Goal: Transaction & Acquisition: Purchase product/service

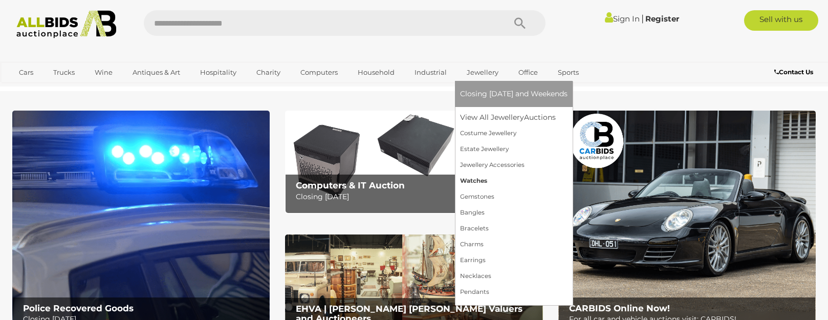
click at [479, 184] on link "Watches" at bounding box center [513, 181] width 107 height 16
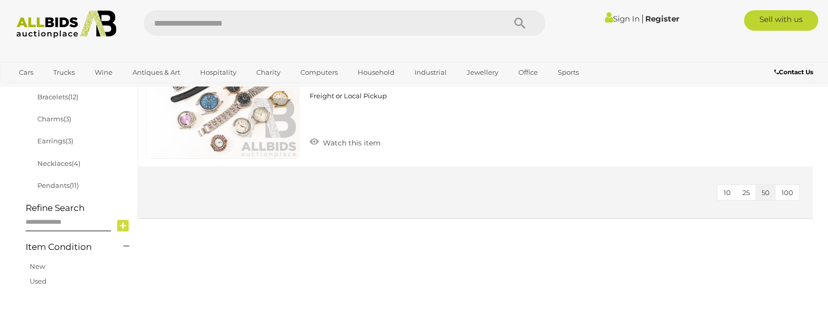
scroll to position [307, 0]
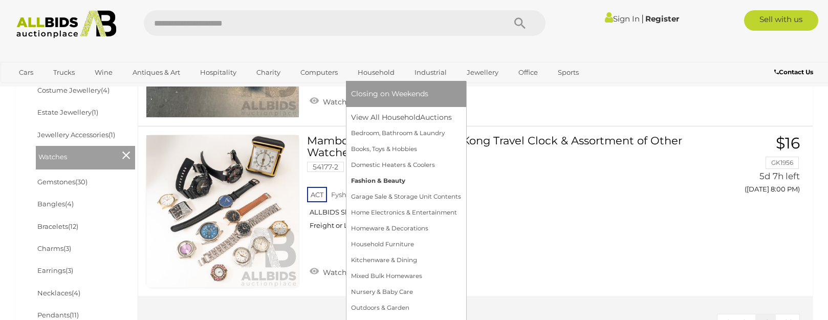
click at [380, 182] on link "Fashion & Beauty" at bounding box center [406, 181] width 110 height 16
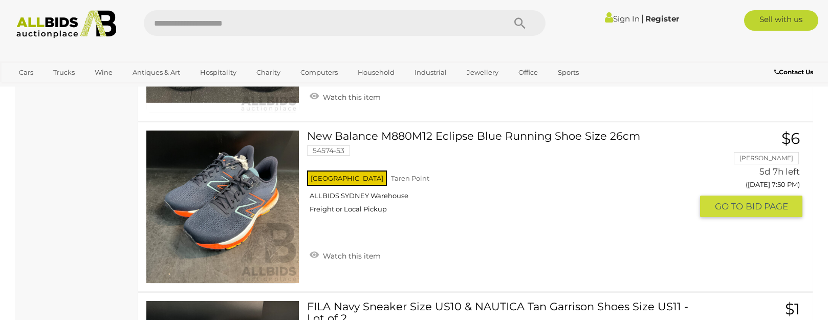
scroll to position [3530, 0]
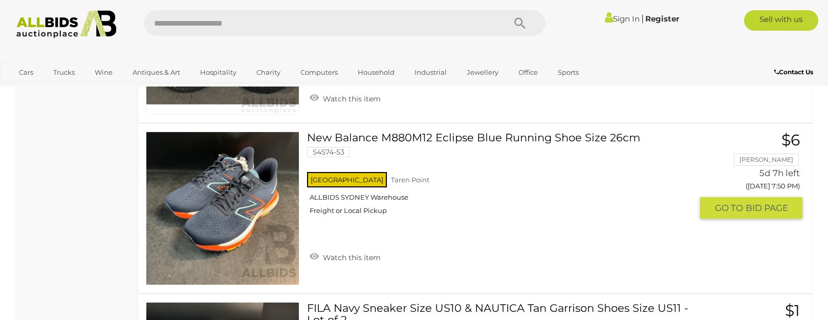
click at [477, 138] on link "New Balance M880M12 Eclipse Blue Running Shoe Size 26cm 54574-53 [GEOGRAPHIC_DA…" at bounding box center [504, 176] width 378 height 91
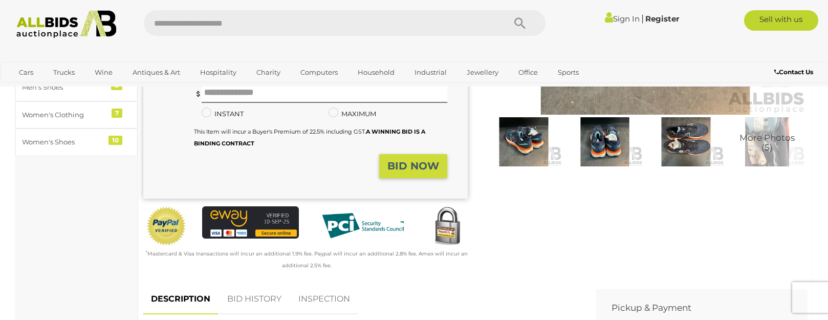
scroll to position [205, 0]
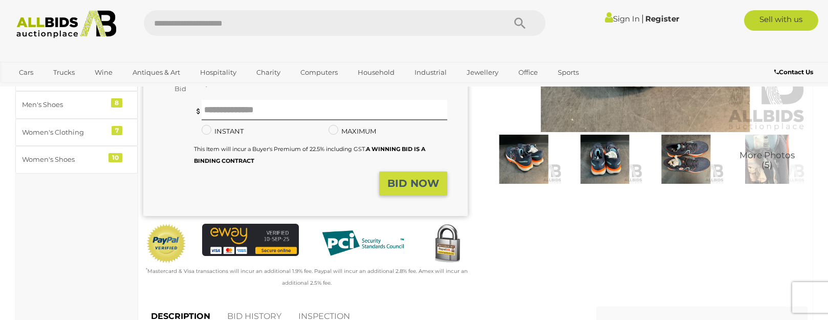
click at [619, 164] on img at bounding box center [605, 159] width 76 height 49
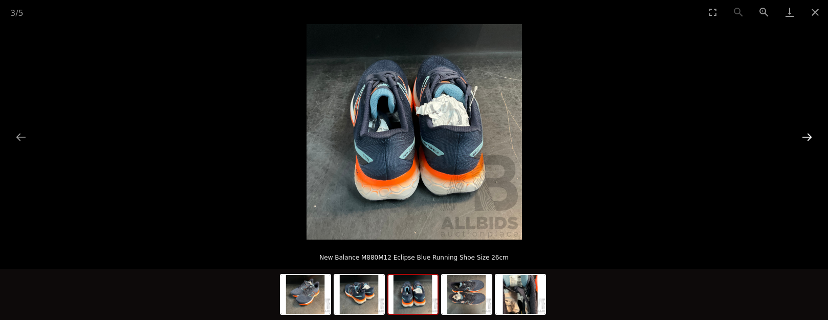
click at [810, 141] on button "Next slide" at bounding box center [806, 137] width 21 height 20
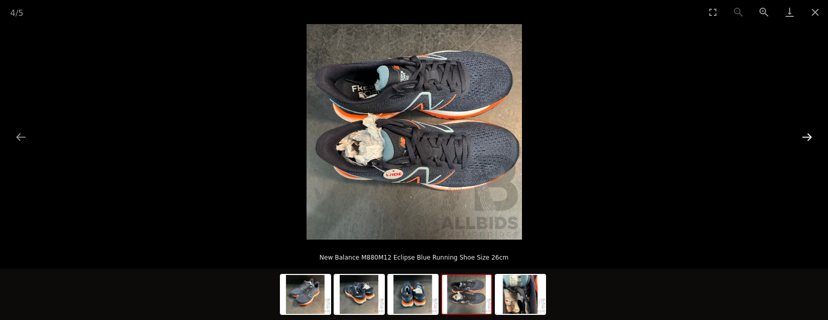
click at [810, 141] on button "Next slide" at bounding box center [806, 137] width 21 height 20
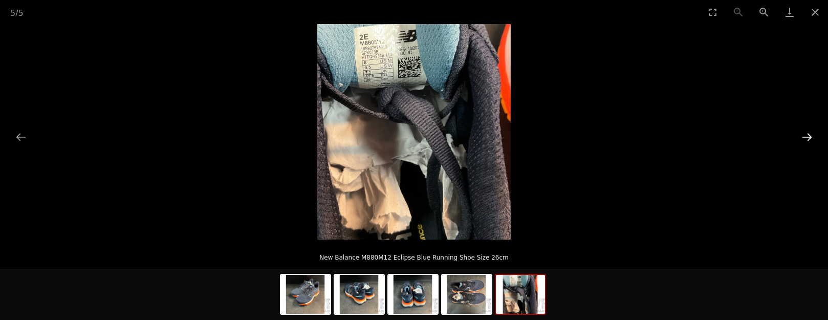
click at [810, 141] on button "Next slide" at bounding box center [806, 137] width 21 height 20
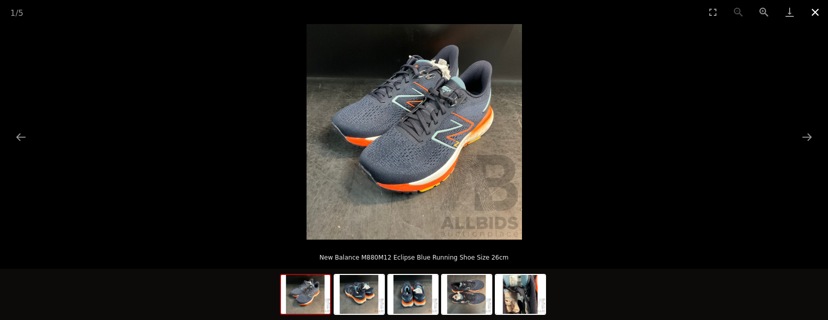
click at [817, 11] on button "Close gallery" at bounding box center [815, 12] width 26 height 24
